Goal: Complete application form

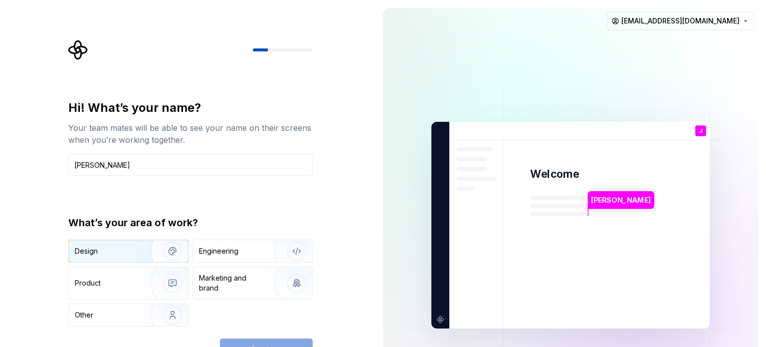
type input "[PERSON_NAME]"
click at [141, 251] on img "button" at bounding box center [166, 250] width 64 height 67
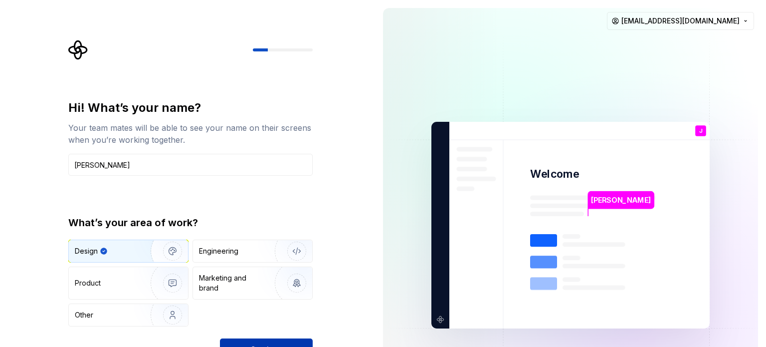
click at [249, 341] on button "Continue" at bounding box center [266, 349] width 93 height 22
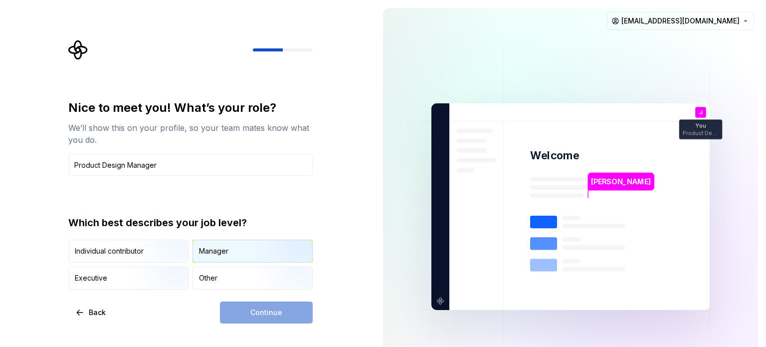
type input "Product Design Manager"
click at [216, 257] on div "Manager" at bounding box center [252, 251] width 119 height 22
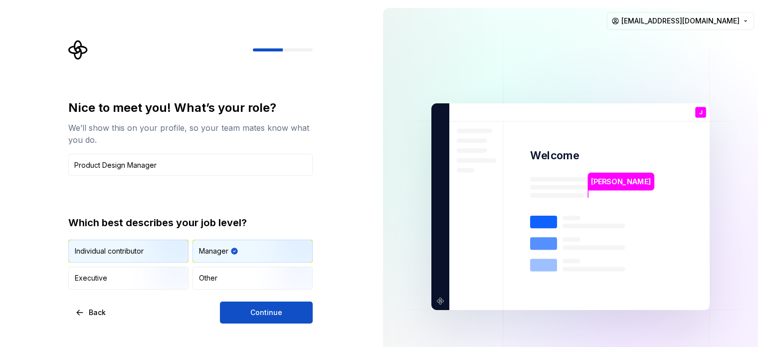
click at [171, 250] on img "button" at bounding box center [164, 263] width 64 height 67
click at [228, 251] on div "Manager" at bounding box center [252, 251] width 119 height 22
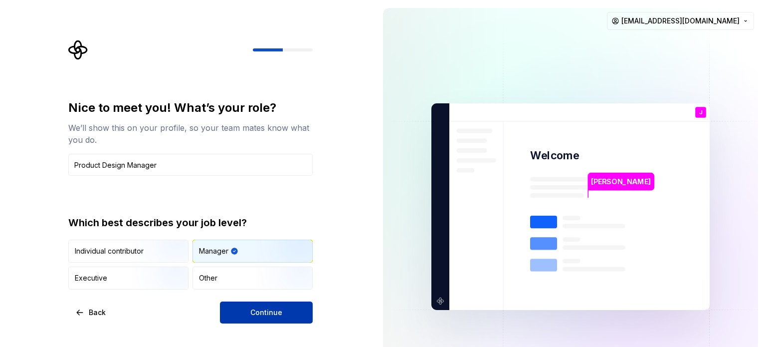
click at [252, 310] on span "Continue" at bounding box center [266, 312] width 32 height 10
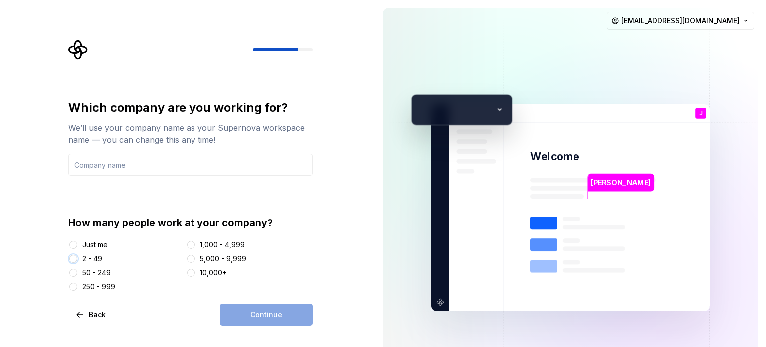
click at [71, 259] on button "2 - 49" at bounding box center [73, 258] width 8 height 8
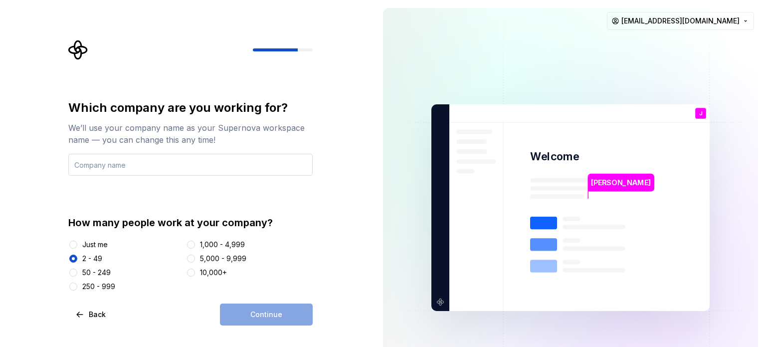
click at [178, 174] on input "text" at bounding box center [190, 165] width 244 height 22
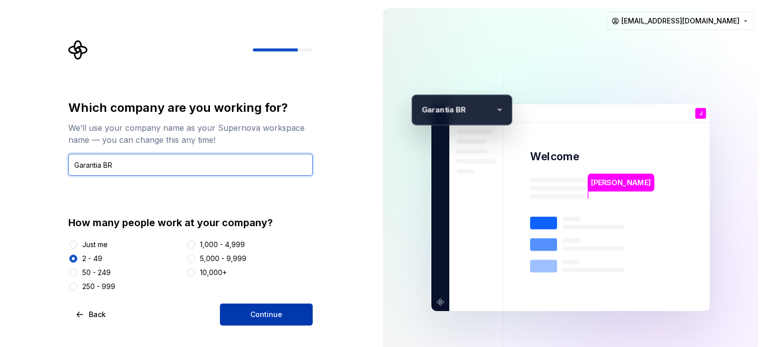
type input "Garantia BR"
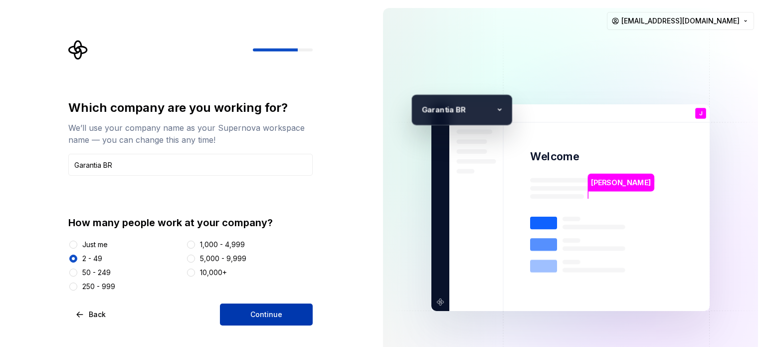
click at [257, 311] on span "Continue" at bounding box center [266, 314] width 32 height 10
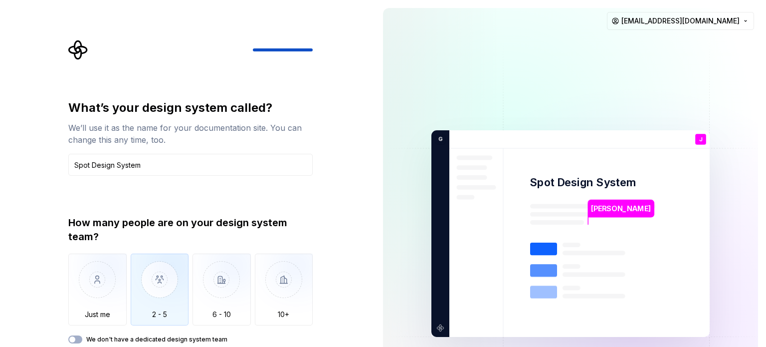
type input "Spot Design System"
click at [148, 273] on img "button" at bounding box center [160, 286] width 58 height 67
type button "2 - 5"
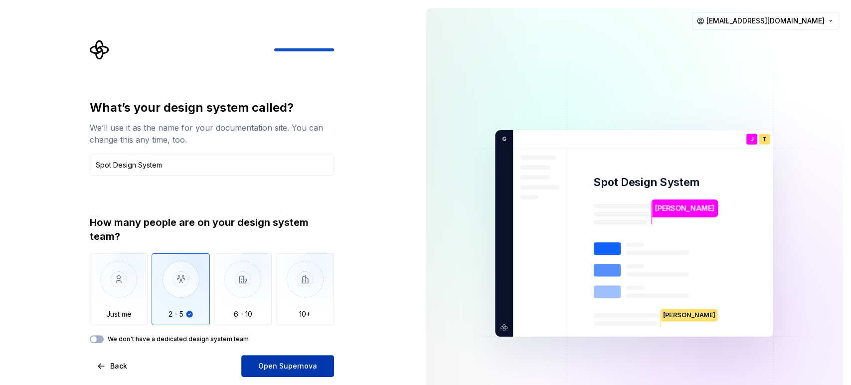
click at [277, 346] on span "Open Supernova" at bounding box center [287, 366] width 59 height 10
